Goal: Task Accomplishment & Management: Use online tool/utility

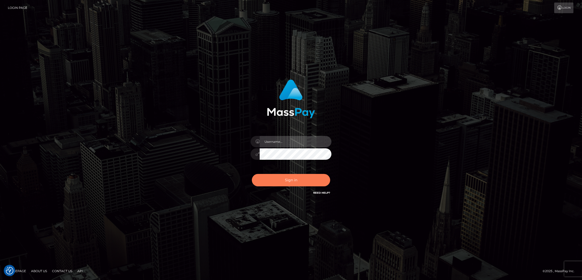
type input "by.es2"
click at [295, 179] on button "Sign in" at bounding box center [291, 180] width 78 height 12
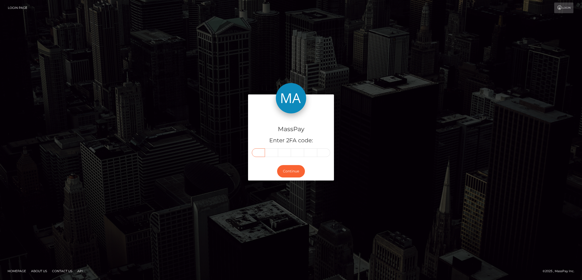
click at [259, 151] on input "text" at bounding box center [258, 152] width 13 height 9
paste input "6"
type input "6"
type input "9"
type input "4"
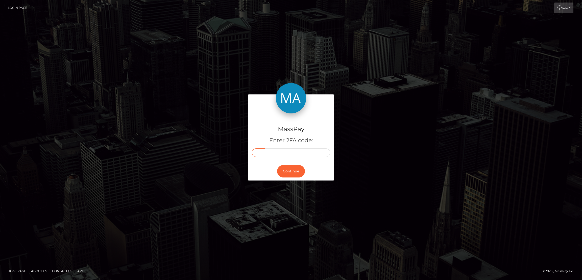
type input "2"
type input "9"
type input "6"
click at [297, 170] on button "Continue" at bounding box center [291, 171] width 28 height 12
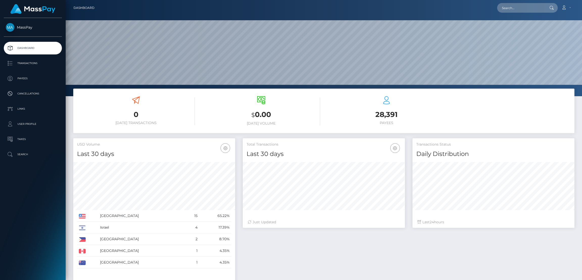
scroll to position [90, 162]
click at [511, 8] on input "text" at bounding box center [521, 8] width 48 height 10
paste input "[EMAIL_ADDRESS][DOMAIN_NAME]"
click at [519, 6] on input "hannahjoyclayton04@gmail.com" at bounding box center [521, 8] width 48 height 10
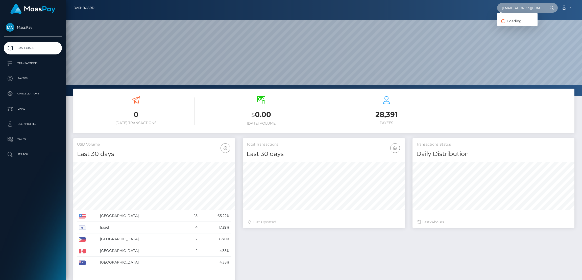
paste input "roldan.shantie"
type input "roldan.shantie@gmail.com"
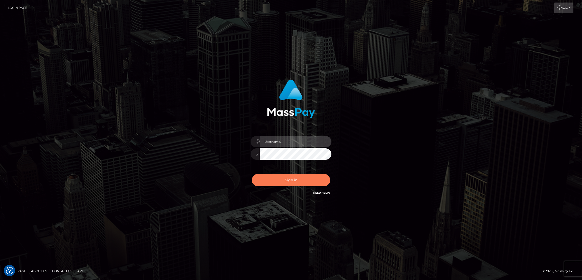
type input "by.es2"
click at [298, 181] on button "Sign in" at bounding box center [291, 180] width 78 height 12
type input "by.es2"
click at [295, 180] on button "Sign in" at bounding box center [291, 180] width 78 height 12
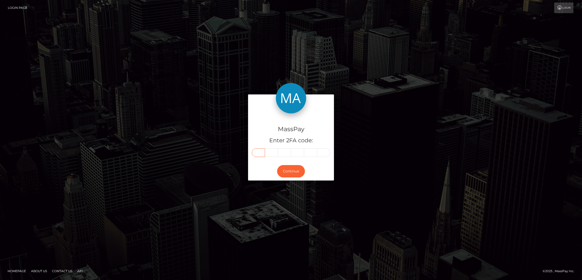
click at [259, 153] on input "text" at bounding box center [258, 152] width 13 height 9
paste input "8"
type input "8"
type input "5"
type input "7"
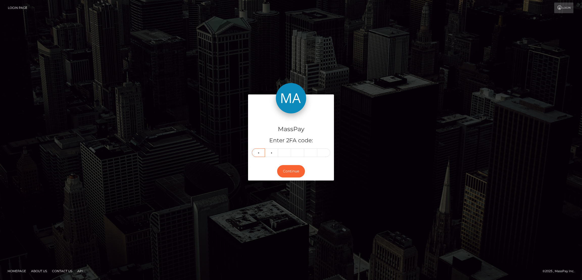
type input "6"
type input "3"
type input "9"
click at [292, 173] on button "Continue" at bounding box center [291, 171] width 28 height 12
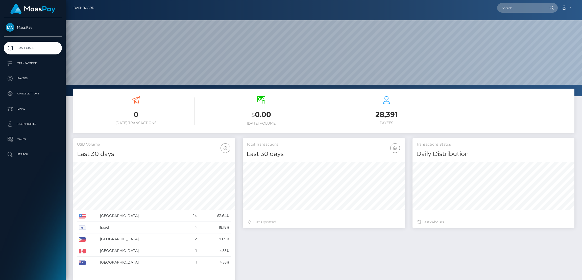
scroll to position [90, 162]
click at [520, 8] on input "text" at bounding box center [521, 8] width 48 height 10
click at [522, 11] on input "text" at bounding box center [521, 8] width 48 height 10
paste input "boyweaves@hotmail.com"
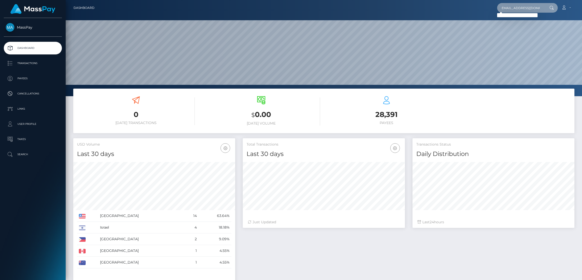
type input "boyweaves@hotmail.com"
click at [565, 8] on icon at bounding box center [564, 8] width 5 height 4
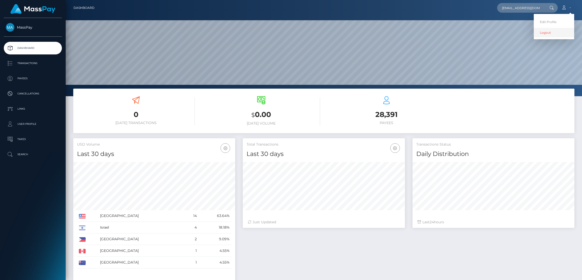
click at [561, 32] on link "Logout" at bounding box center [554, 32] width 40 height 9
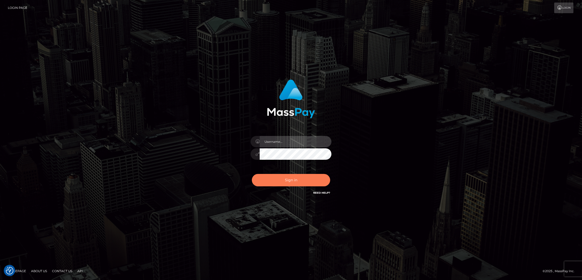
type input "by.es2"
click at [287, 178] on button "Sign in" at bounding box center [291, 180] width 78 height 12
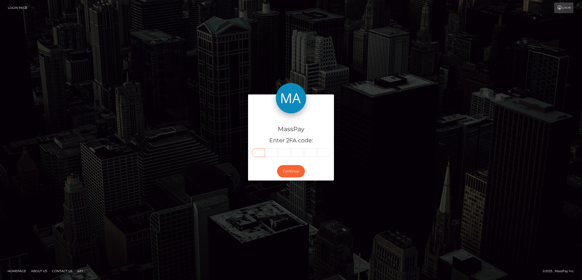
click at [257, 153] on input "text" at bounding box center [258, 152] width 13 height 9
paste input "9"
type input "9"
type input "6"
type input "9"
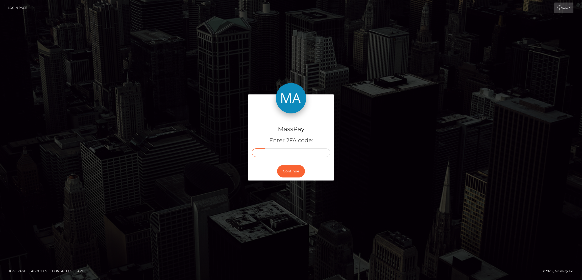
type input "8"
type input "4"
type input "2"
click at [296, 171] on button "Continue" at bounding box center [291, 171] width 28 height 12
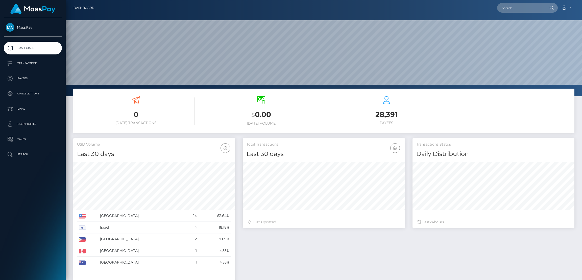
scroll to position [90, 162]
click at [520, 5] on input "text" at bounding box center [521, 8] width 48 height 10
paste input "[EMAIL_ADDRESS][DOMAIN_NAME]"
click at [509, 8] on input "[EMAIL_ADDRESS][DOMAIN_NAME]" at bounding box center [521, 8] width 48 height 10
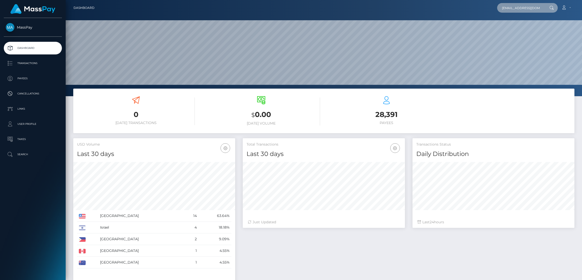
click at [509, 8] on input "[EMAIL_ADDRESS][DOMAIN_NAME]" at bounding box center [521, 8] width 48 height 10
paste input "[PERSON_NAME].[PERSON_NAME]@g"
click at [520, 12] on input "[PERSON_NAME][EMAIL_ADDRESS][PERSON_NAME][DOMAIN_NAME]" at bounding box center [521, 8] width 48 height 10
paste input "hannahjoyclayton04"
type input "[EMAIL_ADDRESS][DOMAIN_NAME]"
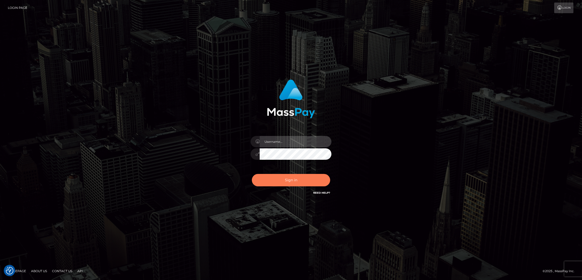
type input "by.es2"
click at [294, 178] on button "Sign in" at bounding box center [291, 180] width 78 height 12
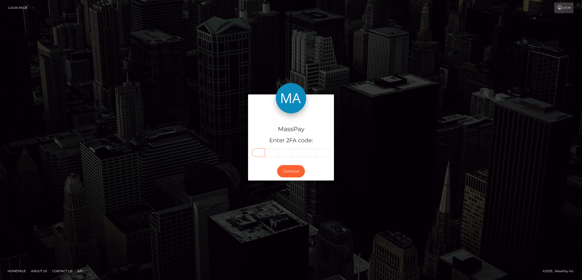
click at [255, 150] on input "text" at bounding box center [258, 152] width 13 height 9
paste input "3"
type input "3"
type input "5"
type input "9"
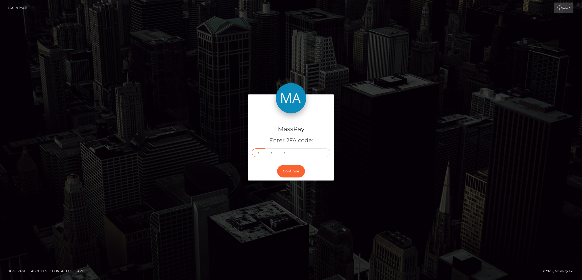
type input "1"
type input "2"
type input "1"
click at [289, 169] on button "Continue" at bounding box center [291, 171] width 28 height 12
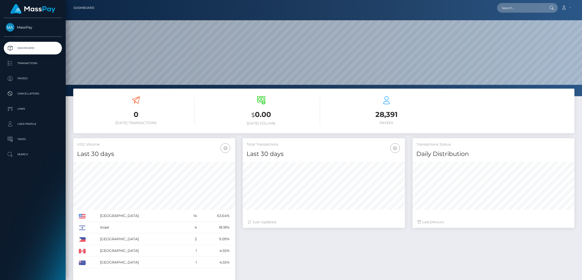
scroll to position [90, 162]
click at [513, 8] on input "text" at bounding box center [521, 8] width 48 height 10
paste input "[EMAIL_ADDRESS][DOMAIN_NAME]"
type input "[EMAIL_ADDRESS][DOMAIN_NAME]"
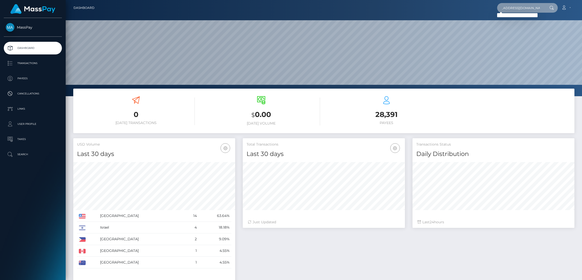
scroll to position [0, 0]
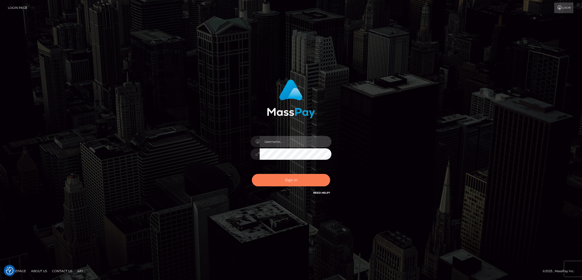
type input "by.es2"
click at [286, 177] on button "Sign in" at bounding box center [291, 180] width 78 height 12
